Goal: Task Accomplishment & Management: Manage account settings

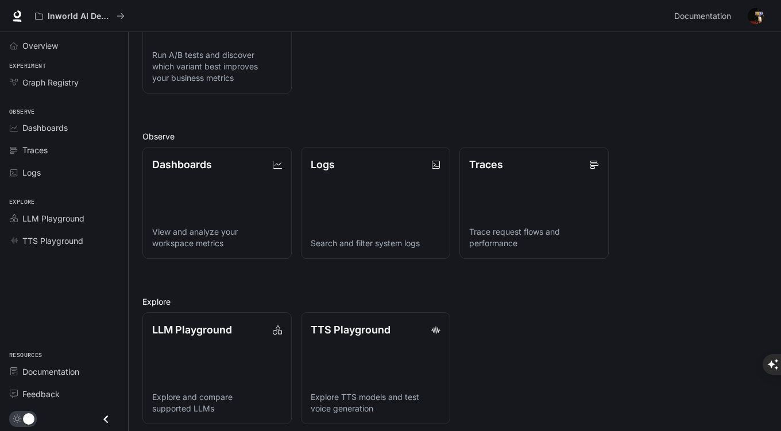
scroll to position [209, 0]
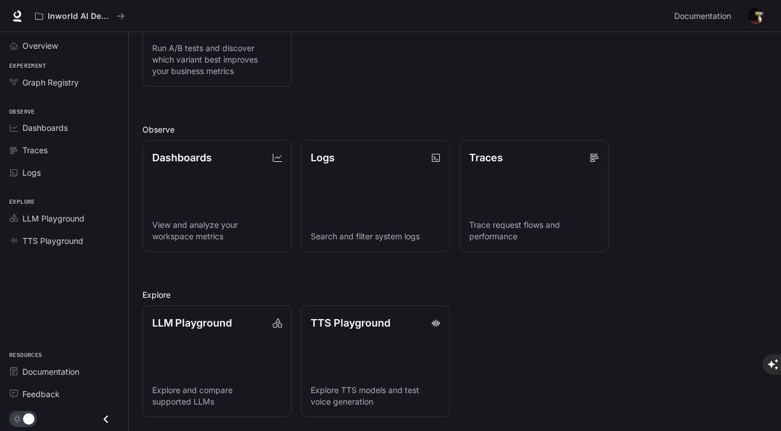
click at [687, 16] on span "Documentation" at bounding box center [702, 16] width 57 height 14
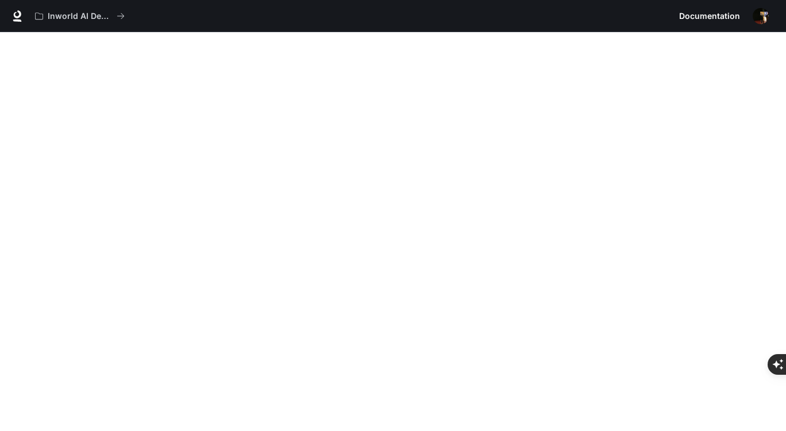
click at [254, 14] on div "Inworld AI Demos" at bounding box center [352, 16] width 645 height 23
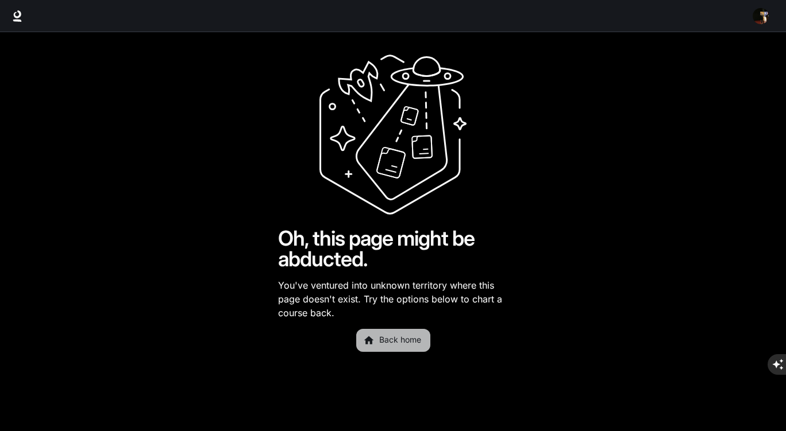
click at [407, 337] on link "Back home" at bounding box center [393, 340] width 74 height 23
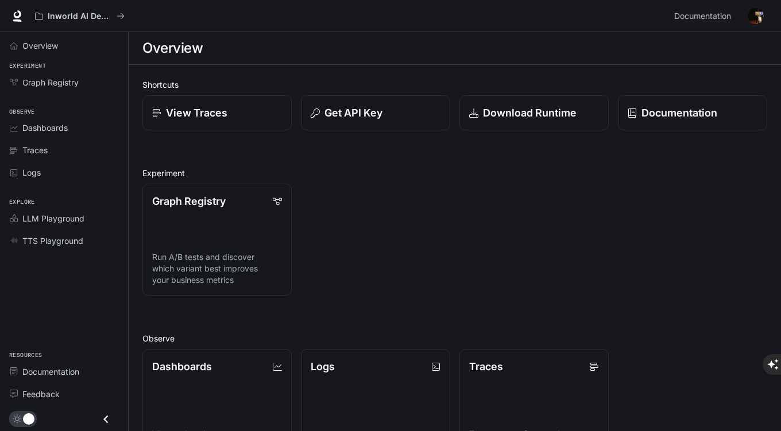
click at [32, 43] on span "Overview" at bounding box center [40, 46] width 36 height 12
click at [32, 43] on span "Overview" at bounding box center [40, 46] width 37 height 12
click at [30, 132] on span "Dashboards" at bounding box center [44, 128] width 45 height 12
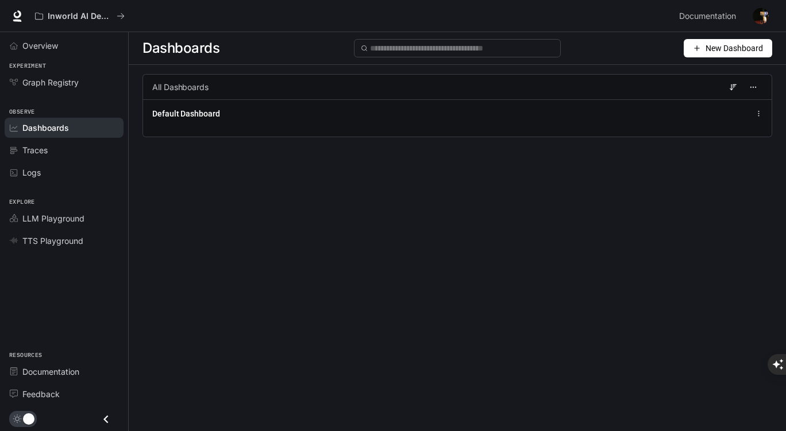
click at [752, 91] on icon "button" at bounding box center [753, 87] width 8 height 8
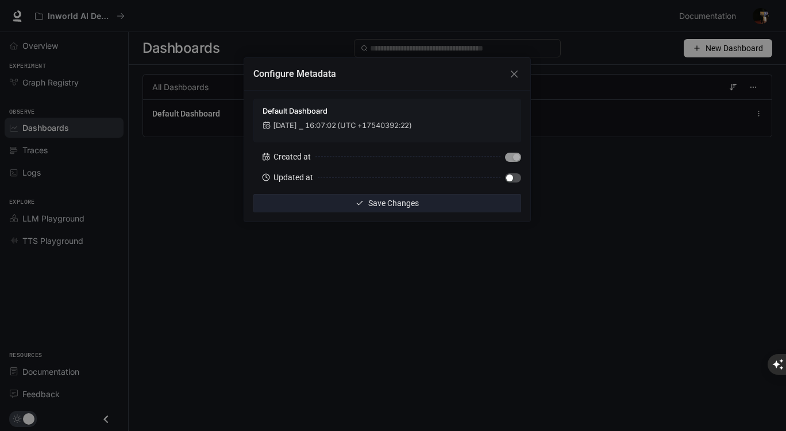
click at [740, 207] on div "Configure Metadata Default Dashboard Dec 31, 2001 ⎯ 16:07:02 (UTC +17540392:22)…" at bounding box center [393, 215] width 786 height 431
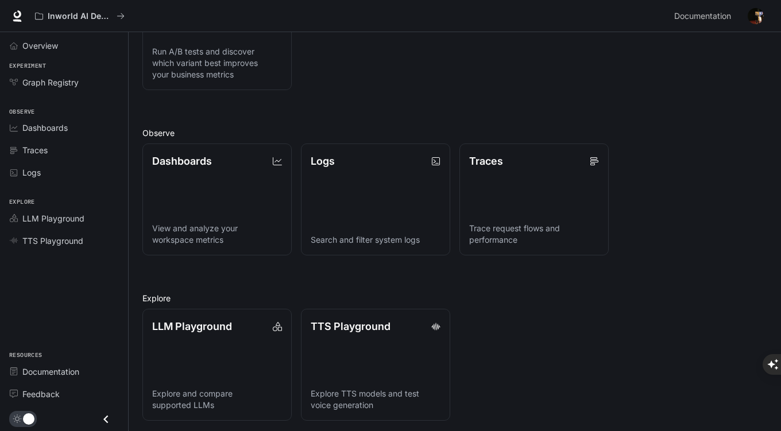
scroll to position [209, 0]
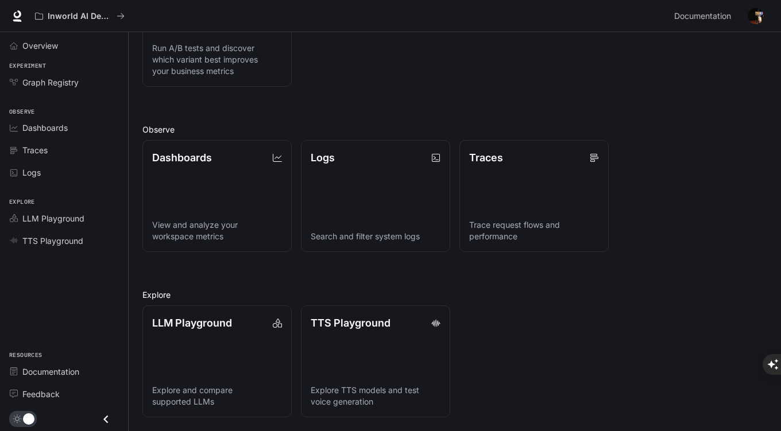
click at [107, 421] on icon "Close drawer" at bounding box center [106, 420] width 16 height 16
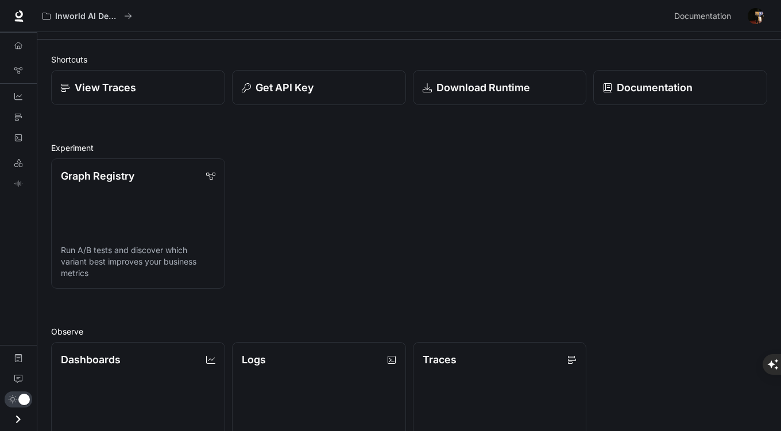
scroll to position [0, 0]
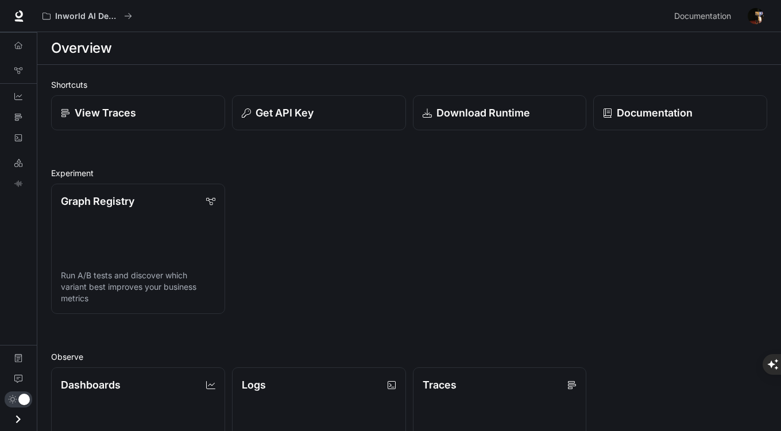
click at [18, 71] on icon "Graph Registry" at bounding box center [18, 71] width 8 height 8
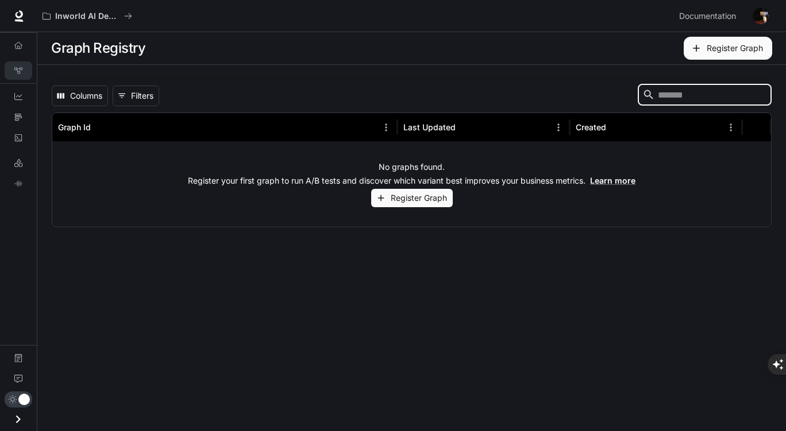
click at [669, 97] on input "Search" at bounding box center [704, 94] width 92 height 13
type input "*********"
click at [20, 115] on icon "Traces" at bounding box center [18, 117] width 8 height 8
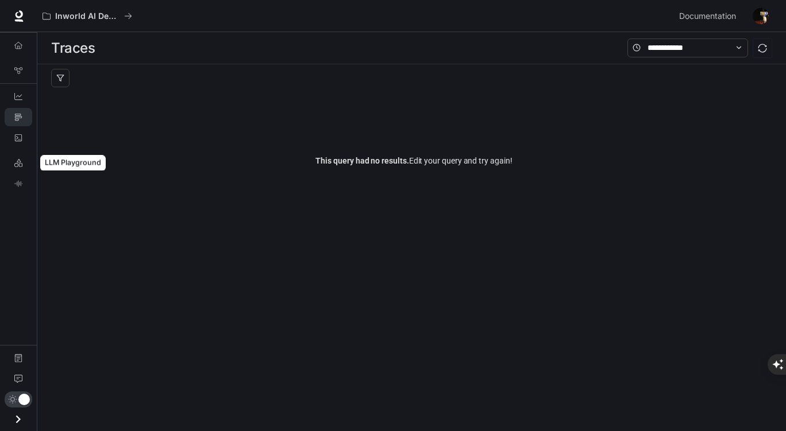
click at [20, 163] on icon "LLM Playground" at bounding box center [18, 163] width 8 height 8
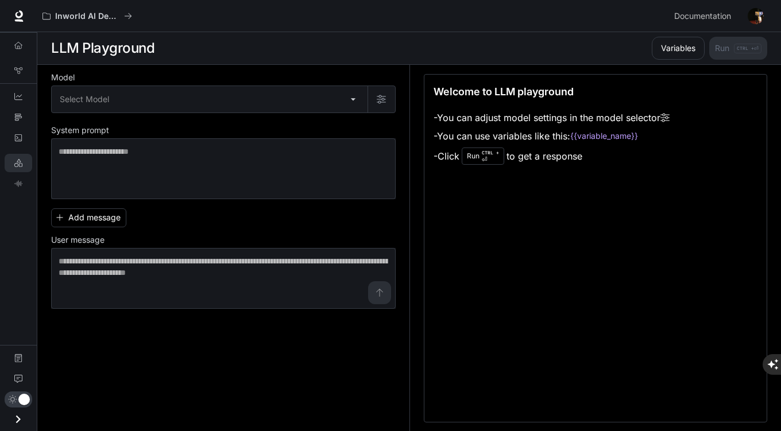
click at [353, 99] on body "Skip to main content Inworld AI Demos Documentation Documentation Portal Overvi…" at bounding box center [390, 431] width 781 height 863
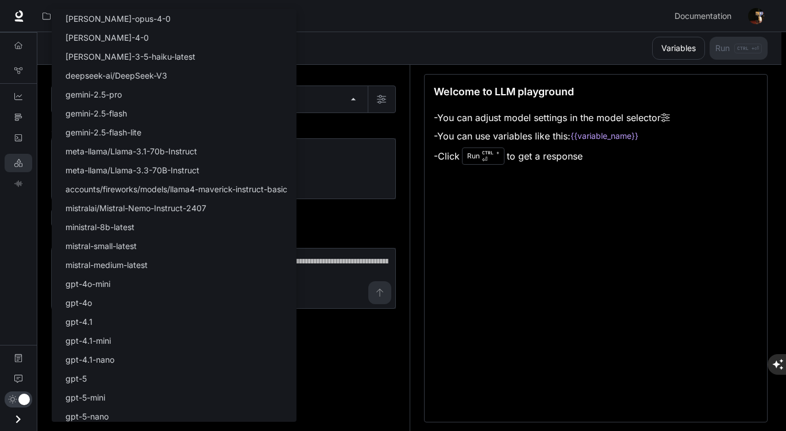
click at [426, 10] on div at bounding box center [393, 215] width 786 height 431
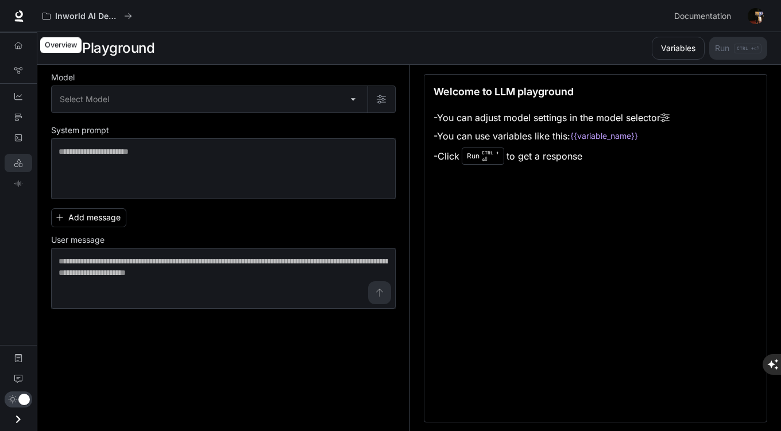
click at [18, 45] on icon "Overview" at bounding box center [18, 45] width 8 height 8
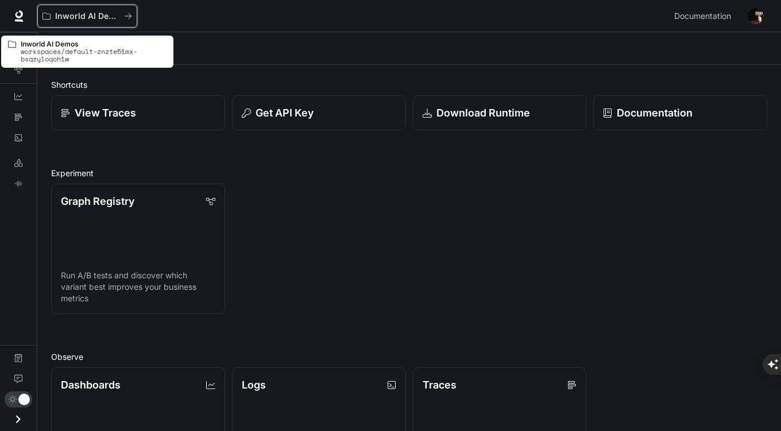
click at [126, 18] on icon "All workspaces" at bounding box center [128, 16] width 8 height 8
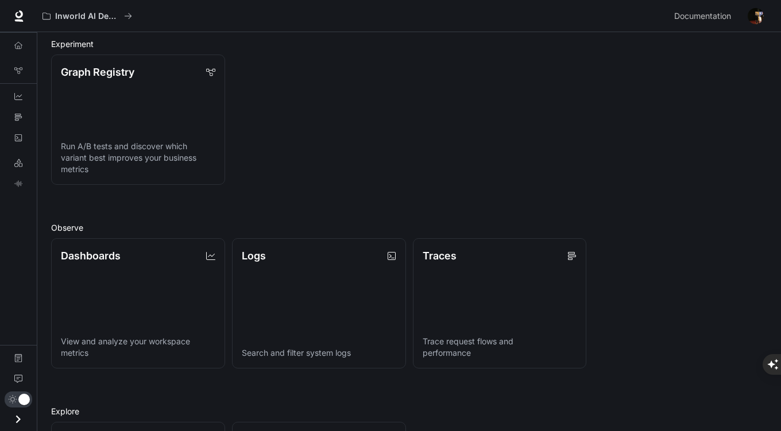
scroll to position [128, 0]
click at [17, 16] on icon at bounding box center [18, 14] width 7 height 8
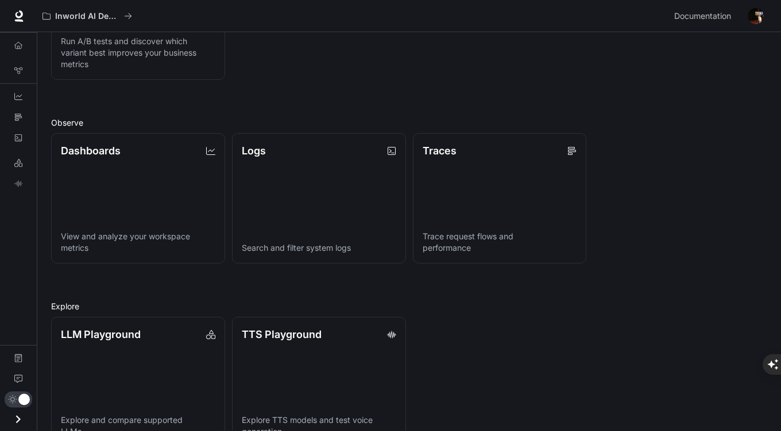
scroll to position [264, 0]
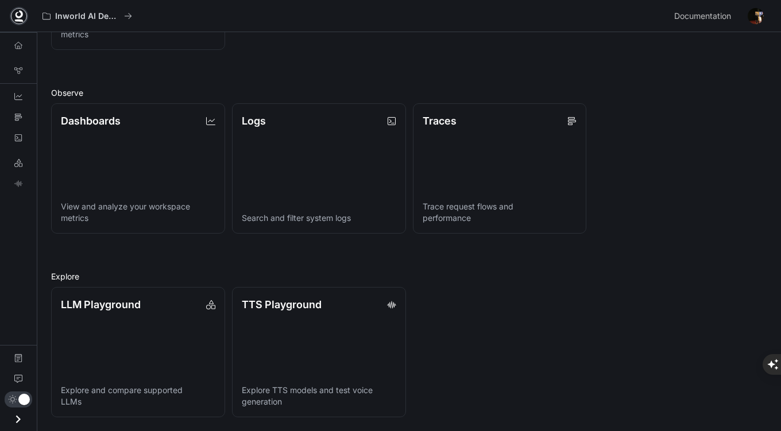
click at [21, 16] on icon at bounding box center [18, 14] width 7 height 8
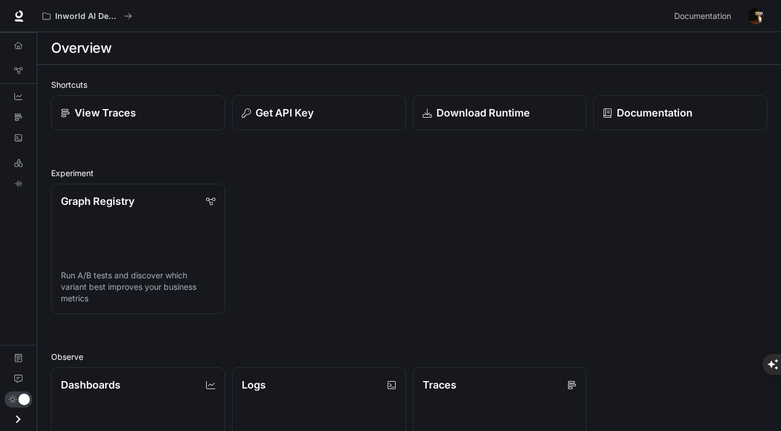
click at [755, 17] on img "button" at bounding box center [756, 16] width 16 height 16
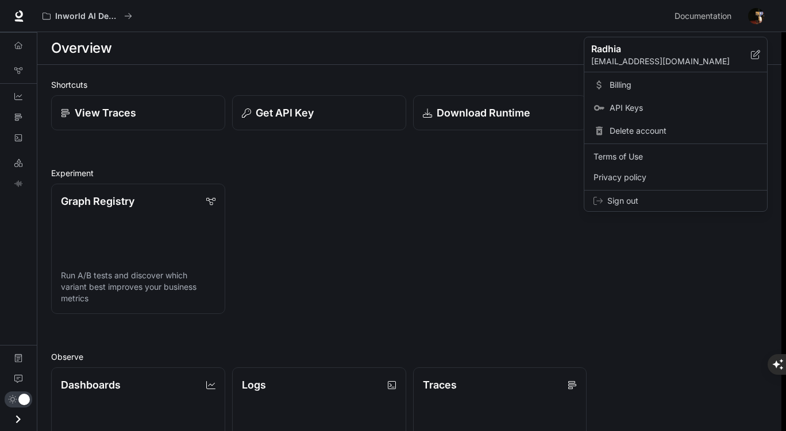
click at [763, 17] on div at bounding box center [393, 215] width 786 height 431
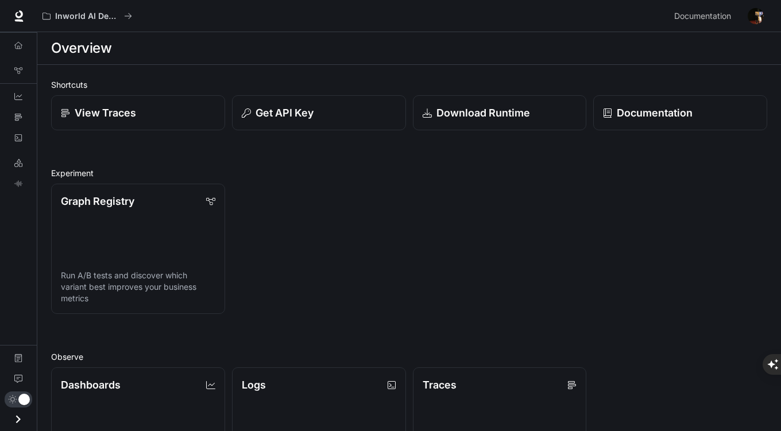
click at [757, 18] on img "button" at bounding box center [756, 16] width 16 height 16
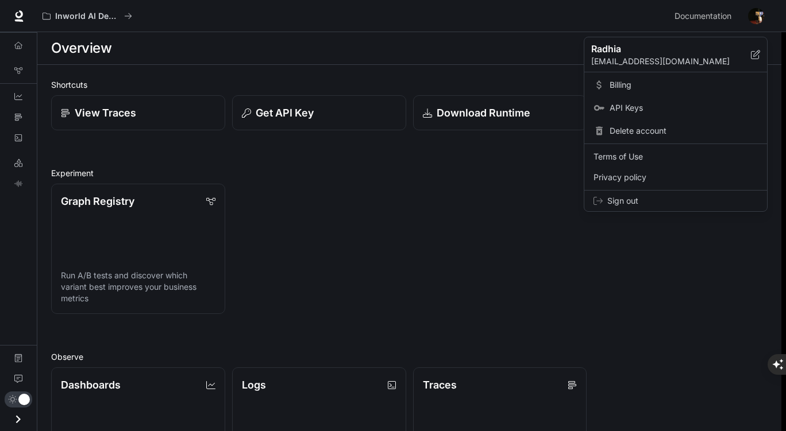
click at [624, 86] on span "Billing" at bounding box center [684, 84] width 148 height 11
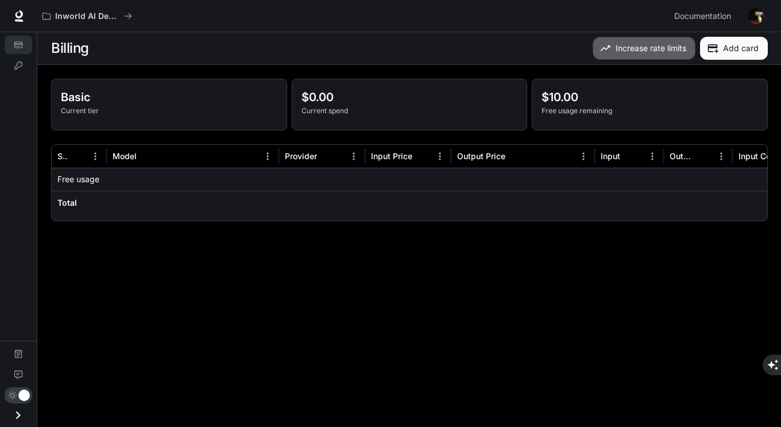
click at [628, 51] on button "Increase rate limits" at bounding box center [644, 48] width 103 height 23
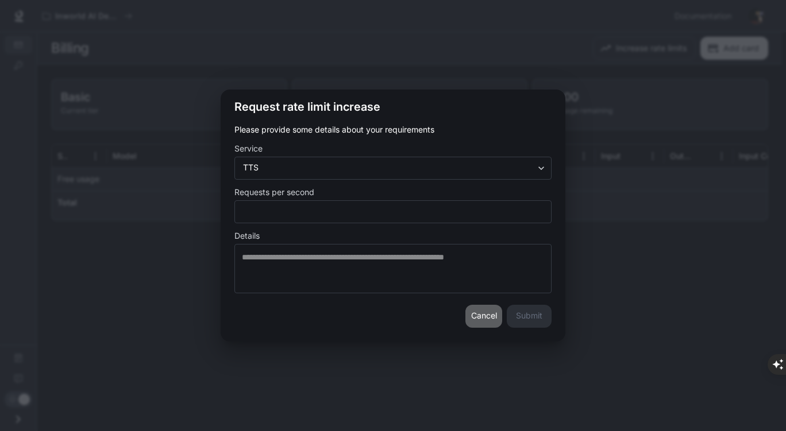
click at [488, 319] on button "Cancel" at bounding box center [483, 316] width 37 height 23
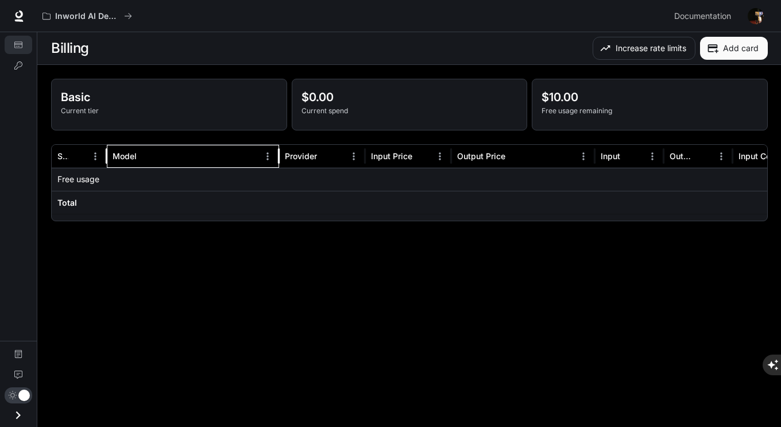
click at [128, 161] on div "Model" at bounding box center [186, 156] width 146 height 22
click at [270, 156] on icon "Menu" at bounding box center [267, 156] width 11 height 11
click at [433, 260] on main "Billing Increase rate limits Add card Basic Current tier $0.00 Current spend $1…" at bounding box center [409, 229] width 745 height 395
drag, startPoint x: 411, startPoint y: 221, endPoint x: 507, endPoint y: 257, distance: 102.0
click at [507, 257] on main "Billing Increase rate limits Add card Basic Current tier $0.00 Current spend $1…" at bounding box center [409, 229] width 745 height 395
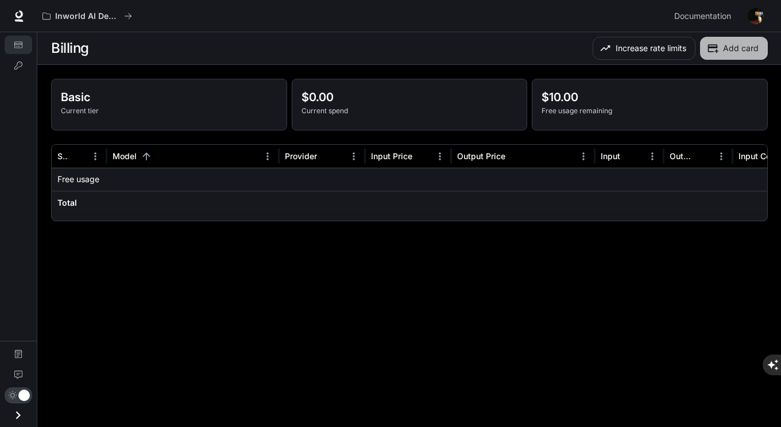
click at [737, 50] on button "Add card" at bounding box center [734, 48] width 68 height 23
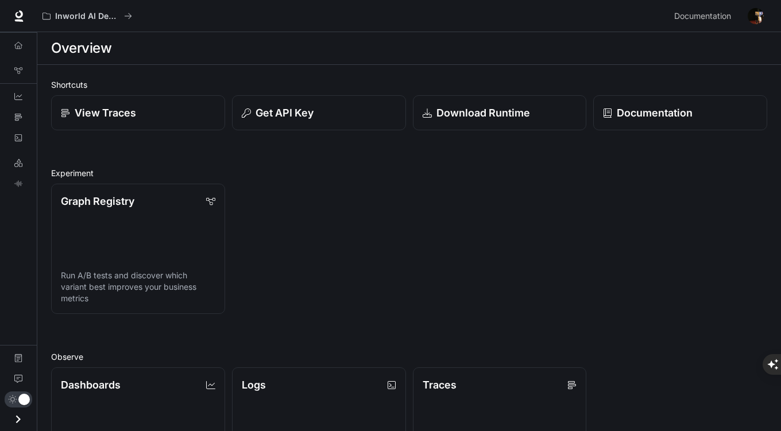
click at [755, 9] on img "button" at bounding box center [756, 16] width 16 height 16
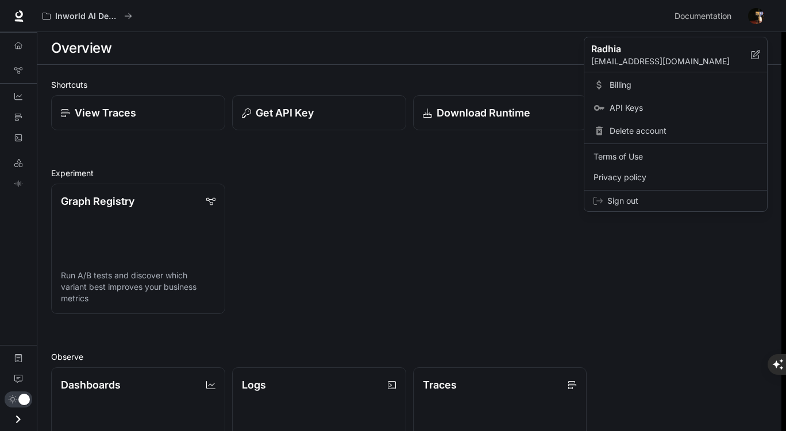
click at [646, 86] on span "Billing" at bounding box center [684, 84] width 148 height 11
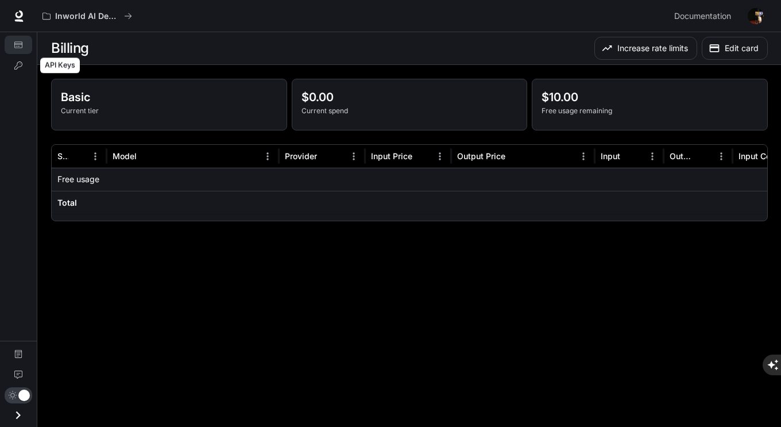
click at [15, 66] on icon "API Keys" at bounding box center [18, 65] width 8 height 8
